Goal: Entertainment & Leisure: Consume media (video, audio)

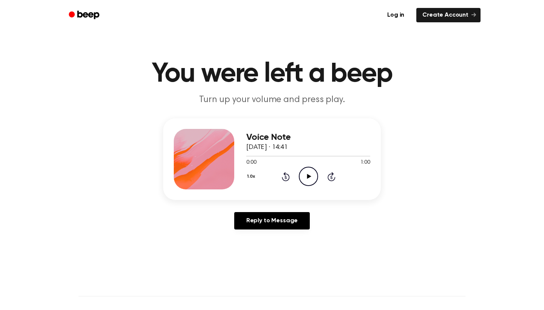
click at [311, 173] on icon "Play Audio" at bounding box center [308, 176] width 19 height 19
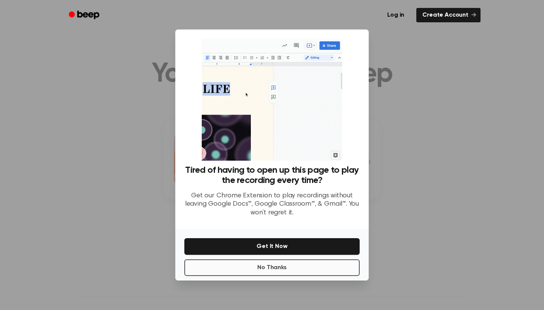
click at [283, 266] on button "No Thanks" at bounding box center [271, 267] width 175 height 17
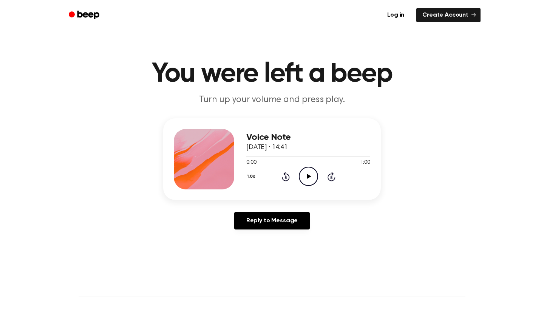
click at [309, 181] on icon "Play Audio" at bounding box center [308, 176] width 19 height 19
click at [308, 181] on icon "Pause Audio" at bounding box center [308, 176] width 19 height 19
click at [281, 176] on div "1.0x Rewind 5 seconds Play Audio Skip 5 seconds" at bounding box center [308, 176] width 124 height 19
click at [310, 178] on icon "Play Audio" at bounding box center [308, 176] width 19 height 19
click at [310, 178] on icon "Pause Audio" at bounding box center [308, 176] width 19 height 19
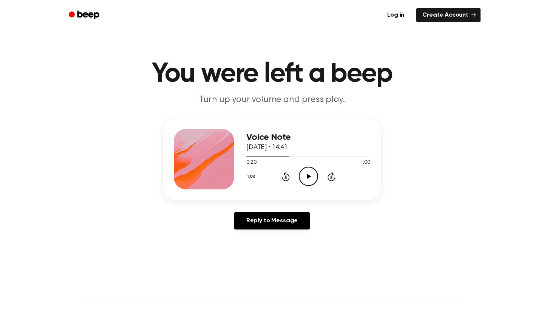
click at [310, 178] on icon "Play Audio" at bounding box center [308, 176] width 19 height 19
click at [310, 178] on icon "Pause Audio" at bounding box center [308, 176] width 19 height 19
click at [310, 178] on icon "Play Audio" at bounding box center [308, 176] width 19 height 19
click at [310, 178] on icon "Pause Audio" at bounding box center [308, 176] width 19 height 19
click at [310, 178] on icon "Play Audio" at bounding box center [308, 176] width 19 height 19
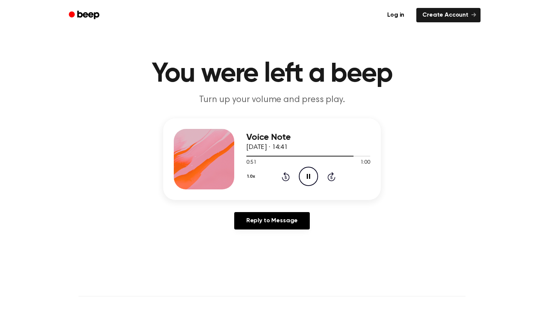
click at [308, 176] on icon "Pause Audio" at bounding box center [308, 176] width 19 height 19
click at [308, 178] on icon "Play Audio" at bounding box center [308, 176] width 19 height 19
click at [308, 178] on icon "Pause Audio" at bounding box center [308, 176] width 19 height 19
click at [286, 171] on div "1.0x Rewind 5 seconds Play Audio Skip 5 seconds" at bounding box center [308, 176] width 124 height 19
click at [286, 173] on icon "Rewind 5 seconds" at bounding box center [285, 177] width 8 height 10
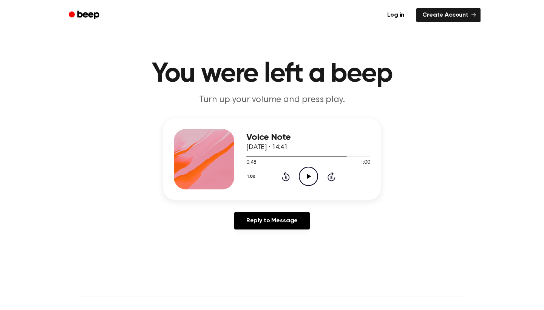
click at [286, 173] on icon "Rewind 5 seconds" at bounding box center [285, 177] width 8 height 10
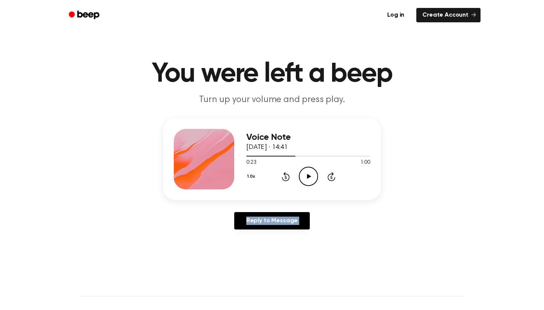
click at [286, 173] on icon "Rewind 5 seconds" at bounding box center [285, 177] width 8 height 10
click at [290, 177] on div "1.0x Rewind 5 seconds Play Audio Skip 5 seconds" at bounding box center [308, 176] width 124 height 19
click at [282, 173] on icon "Rewind 5 seconds" at bounding box center [285, 177] width 8 height 10
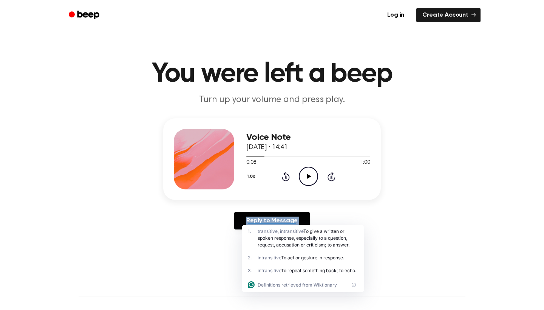
click at [282, 173] on icon "Rewind 5 seconds" at bounding box center [285, 177] width 8 height 10
click at [308, 173] on icon "Play Audio" at bounding box center [308, 176] width 19 height 19
click at [308, 173] on icon "Pause Audio" at bounding box center [308, 176] width 19 height 19
click at [266, 218] on link "Reply to Message" at bounding box center [272, 220] width 76 height 17
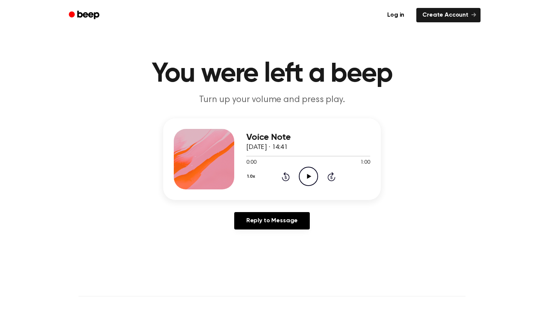
click at [307, 172] on icon "Play Audio" at bounding box center [308, 176] width 19 height 19
click at [307, 172] on icon "Pause Audio" at bounding box center [308, 176] width 19 height 19
click at [306, 173] on icon "Play Audio" at bounding box center [308, 176] width 19 height 19
click at [309, 174] on icon "Pause Audio" at bounding box center [308, 176] width 19 height 19
click at [309, 174] on icon "Play Audio" at bounding box center [308, 176] width 19 height 19
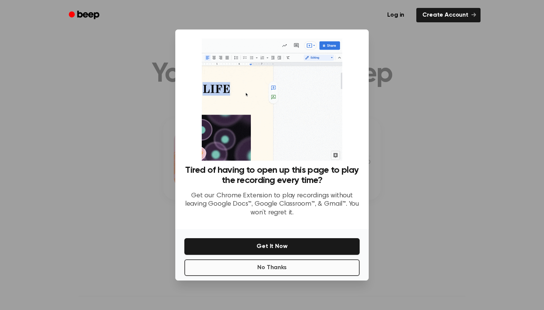
click at [288, 268] on button "No Thanks" at bounding box center [271, 267] width 175 height 17
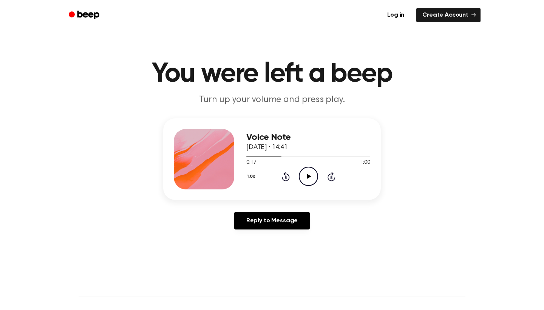
click at [305, 171] on icon "Play Audio" at bounding box center [308, 176] width 19 height 19
click at [304, 175] on icon "Pause Audio" at bounding box center [308, 176] width 19 height 19
click at [288, 178] on icon "Rewind 5 seconds" at bounding box center [285, 177] width 8 height 10
click at [312, 170] on icon "Play Audio" at bounding box center [308, 176] width 19 height 19
click at [314, 175] on icon "Play Audio" at bounding box center [308, 176] width 19 height 19
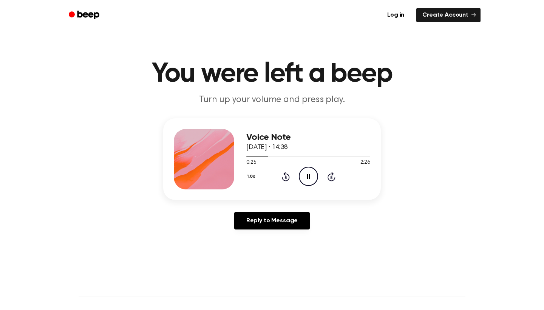
click at [314, 175] on icon "Pause Audio" at bounding box center [308, 176] width 19 height 19
click at [311, 171] on icon "Play Audio" at bounding box center [308, 176] width 19 height 19
click at [311, 171] on icon "Pause Audio" at bounding box center [308, 176] width 19 height 19
click at [311, 174] on icon "Play Audio" at bounding box center [308, 176] width 19 height 19
click at [310, 172] on icon "Pause Audio" at bounding box center [308, 176] width 19 height 19
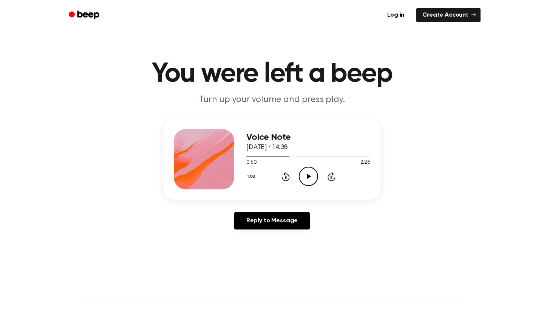
click at [310, 169] on icon "Play Audio" at bounding box center [308, 176] width 19 height 19
click at [310, 169] on icon "Pause Audio" at bounding box center [308, 176] width 19 height 19
